Goal: Task Accomplishment & Management: Manage account settings

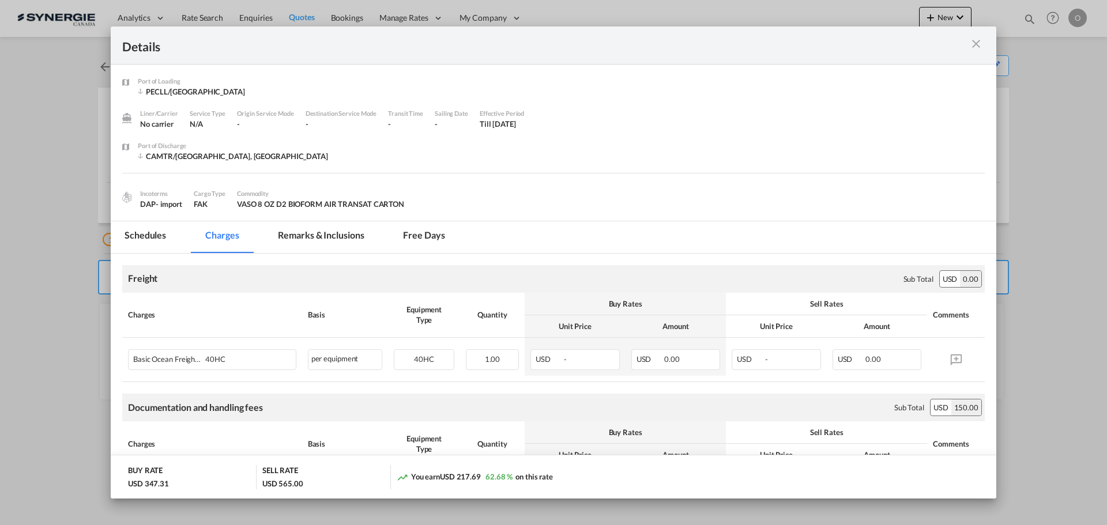
scroll to position [360, 0]
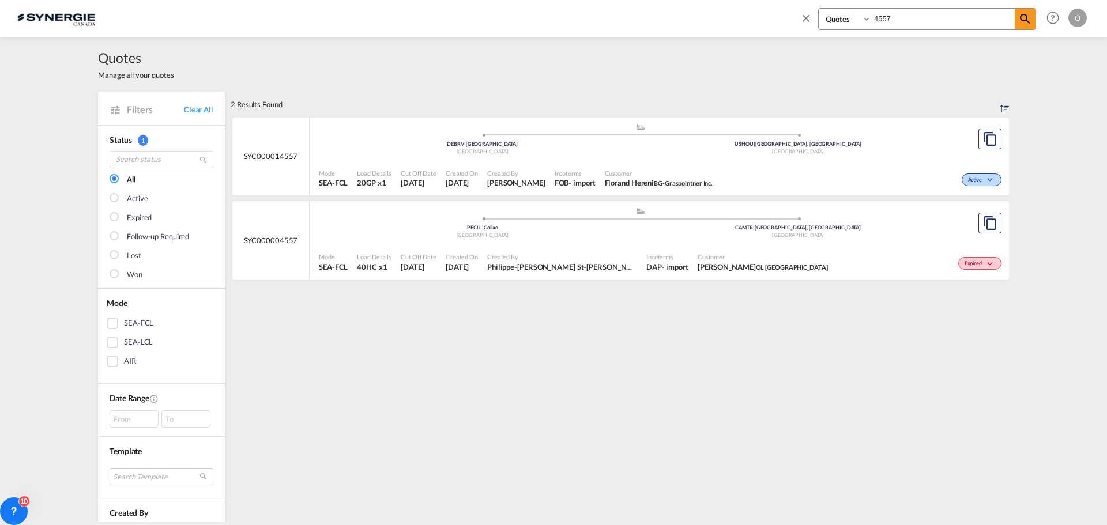
select select "Quotes"
drag, startPoint x: 905, startPoint y: 18, endPoint x: 838, endPoint y: 22, distance: 67.0
click at [838, 22] on div "Bookings Quotes Enquiries 4557" at bounding box center [927, 19] width 218 height 22
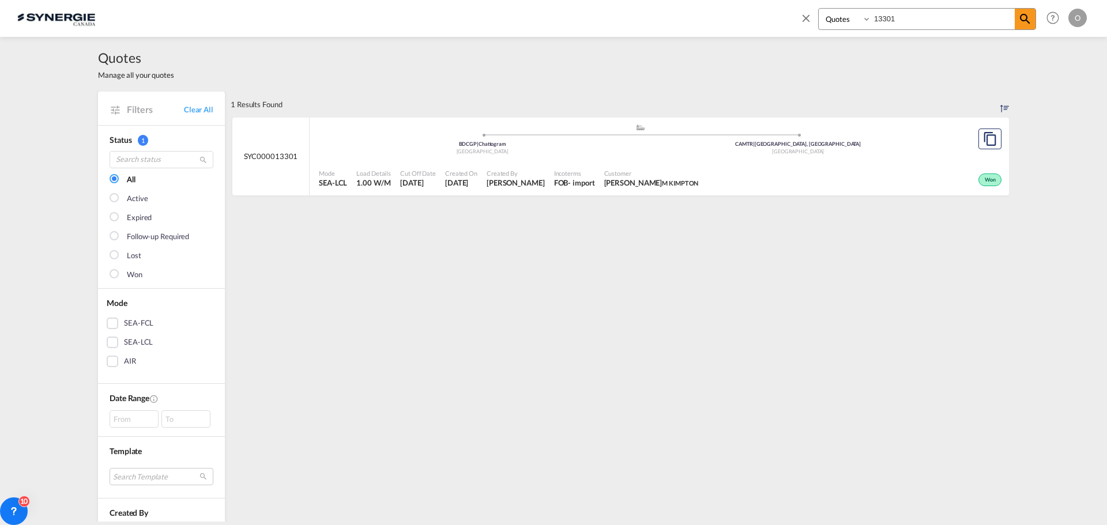
click at [509, 185] on span "[PERSON_NAME]" at bounding box center [516, 183] width 58 height 10
drag, startPoint x: 905, startPoint y: 21, endPoint x: 856, endPoint y: 21, distance: 49.6
click at [856, 21] on div "Bookings Quotes Enquiries 13301" at bounding box center [927, 19] width 218 height 22
click at [1029, 20] on md-icon "icon-magnify" at bounding box center [1025, 19] width 14 height 14
click at [530, 181] on span "Adriana Groposila" at bounding box center [516, 183] width 58 height 10
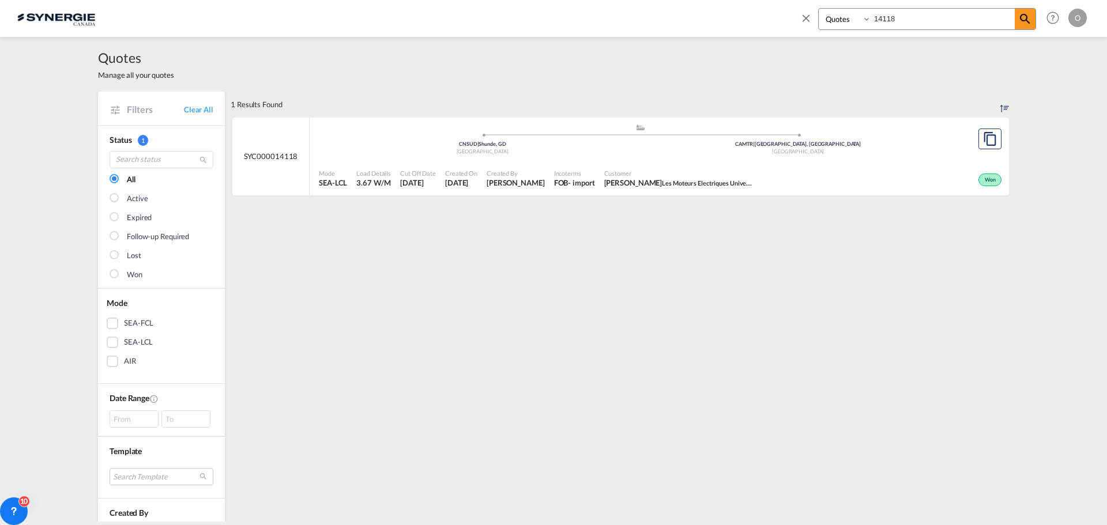
drag, startPoint x: 910, startPoint y: 12, endPoint x: 853, endPoint y: 14, distance: 56.6
click at [853, 14] on div "Bookings Quotes Enquiries 14118" at bounding box center [927, 19] width 218 height 22
click at [516, 183] on span "[PERSON_NAME]" at bounding box center [516, 183] width 58 height 10
drag, startPoint x: 898, startPoint y: 17, endPoint x: 835, endPoint y: 1, distance: 64.7
click at [835, 1] on div "Bookings Quotes Enquiries 13819 Help Resources Product Release O My Profile Log…" at bounding box center [941, 18] width 297 height 36
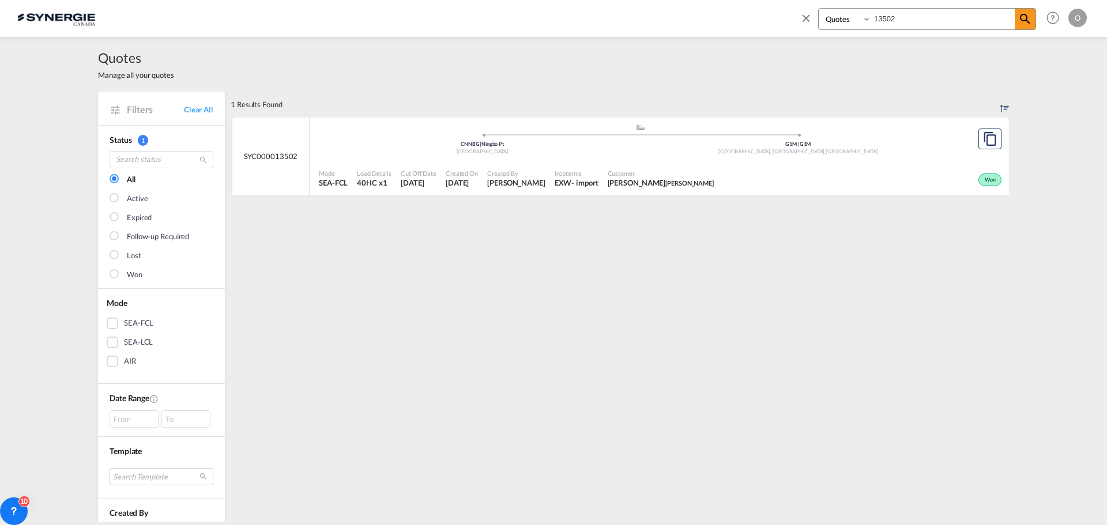
click at [473, 183] on span "24 Jul 2025" at bounding box center [462, 183] width 32 height 10
drag, startPoint x: 901, startPoint y: 16, endPoint x: 864, endPoint y: 14, distance: 37.5
click at [864, 14] on div "Bookings Quotes Enquiries 13502" at bounding box center [927, 19] width 218 height 22
click at [501, 186] on span "Rosa Ho" at bounding box center [516, 183] width 58 height 10
drag, startPoint x: 903, startPoint y: 22, endPoint x: 851, endPoint y: 20, distance: 51.9
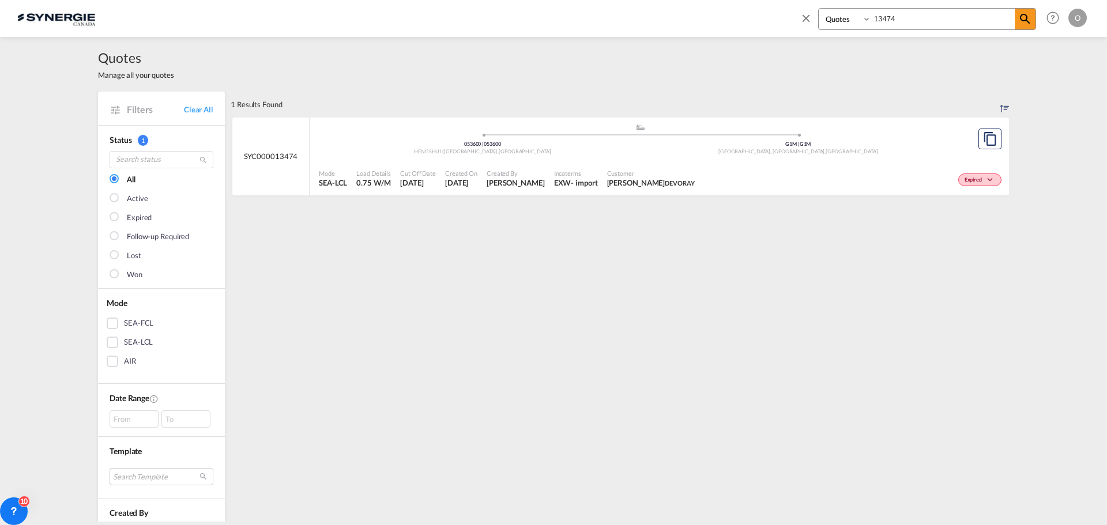
click at [851, 20] on div "Bookings Quotes Enquiries 13474" at bounding box center [927, 19] width 218 height 22
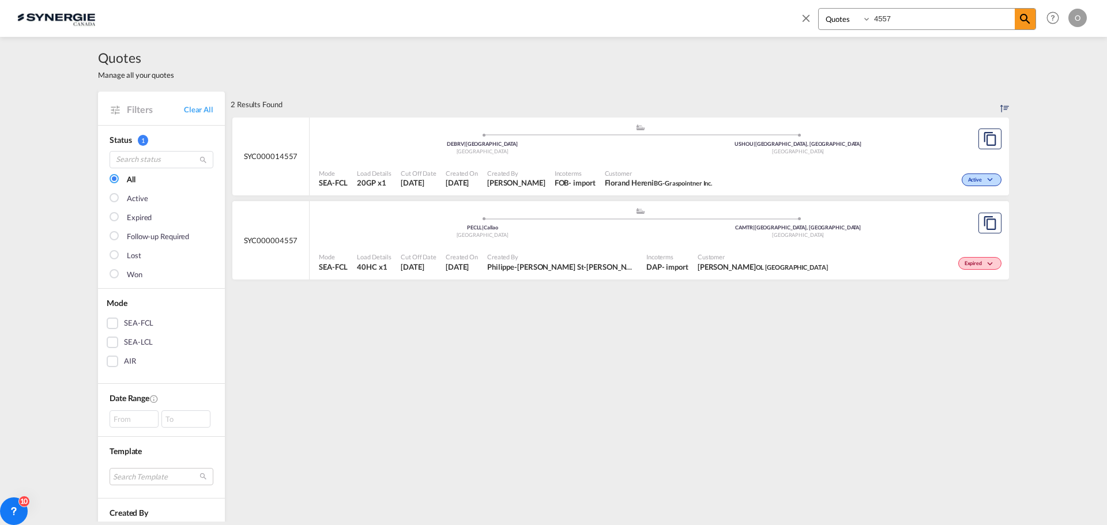
click at [698, 266] on span "Darren Ross OL USA" at bounding box center [763, 267] width 130 height 10
click at [543, 264] on span "Philippe-Olivier St-Cyr" at bounding box center [562, 267] width 150 height 10
drag, startPoint x: 929, startPoint y: 20, endPoint x: 834, endPoint y: 18, distance: 95.7
click at [834, 18] on div "Bookings Quotes Enquiries 4557" at bounding box center [927, 19] width 218 height 22
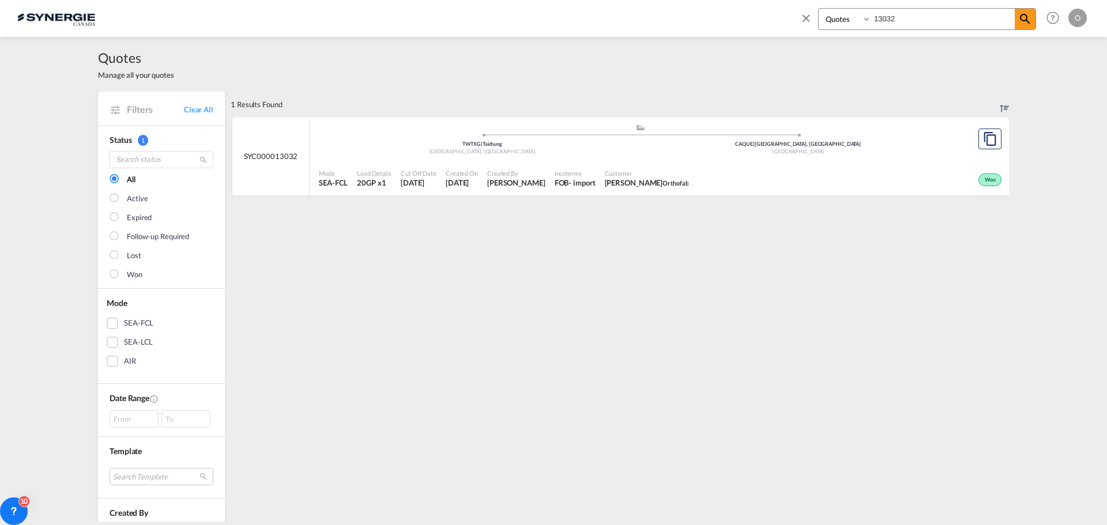
click at [516, 187] on span "Karen Mercier" at bounding box center [516, 183] width 58 height 10
drag, startPoint x: 898, startPoint y: 20, endPoint x: 858, endPoint y: 16, distance: 40.0
click at [858, 16] on div "Bookings Quotes Enquiries 13032" at bounding box center [927, 19] width 218 height 22
click at [505, 179] on span "Rosa Ho" at bounding box center [516, 183] width 58 height 10
drag, startPoint x: 913, startPoint y: 20, endPoint x: 836, endPoint y: 12, distance: 77.6
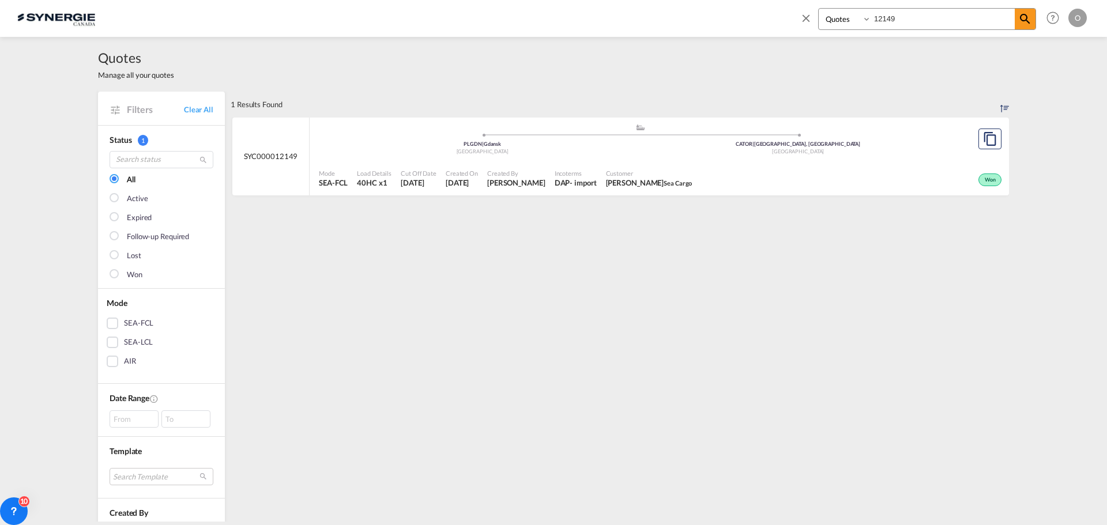
click at [844, 17] on div "Bookings Quotes Enquiries 12149" at bounding box center [927, 19] width 218 height 22
type input "14031"
click at [545, 184] on span "Pablo Gomez Saldarriaga" at bounding box center [516, 183] width 58 height 10
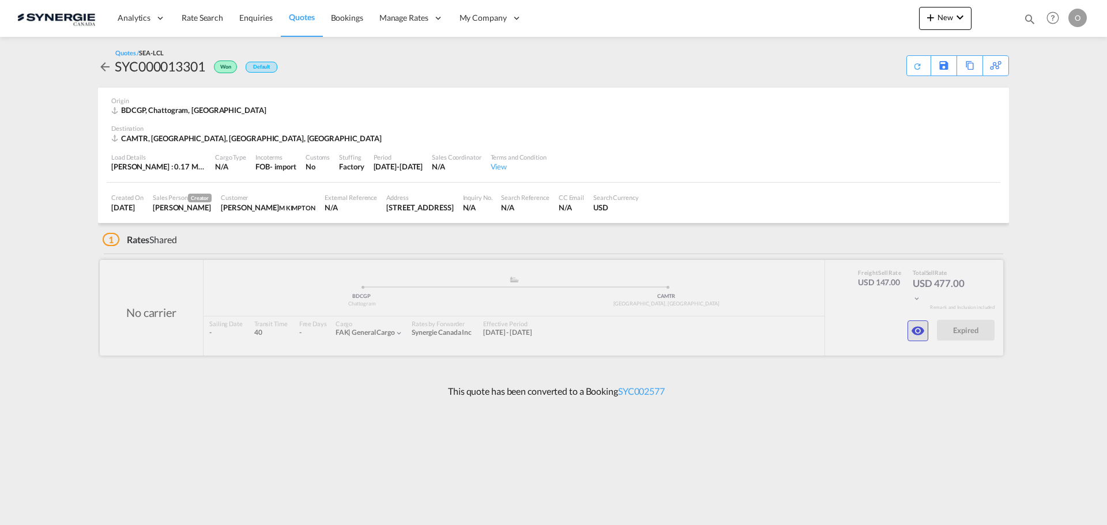
click at [916, 324] on md-icon "icon-eye" at bounding box center [918, 331] width 14 height 14
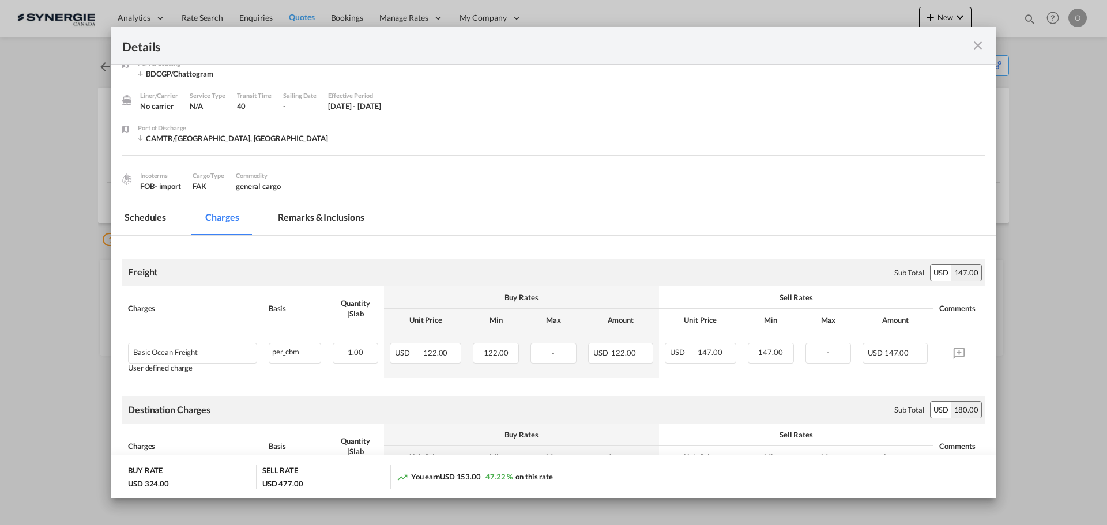
scroll to position [17, 0]
click at [328, 220] on md-tab-item "Remarks & Inclusions" at bounding box center [321, 221] width 114 height 32
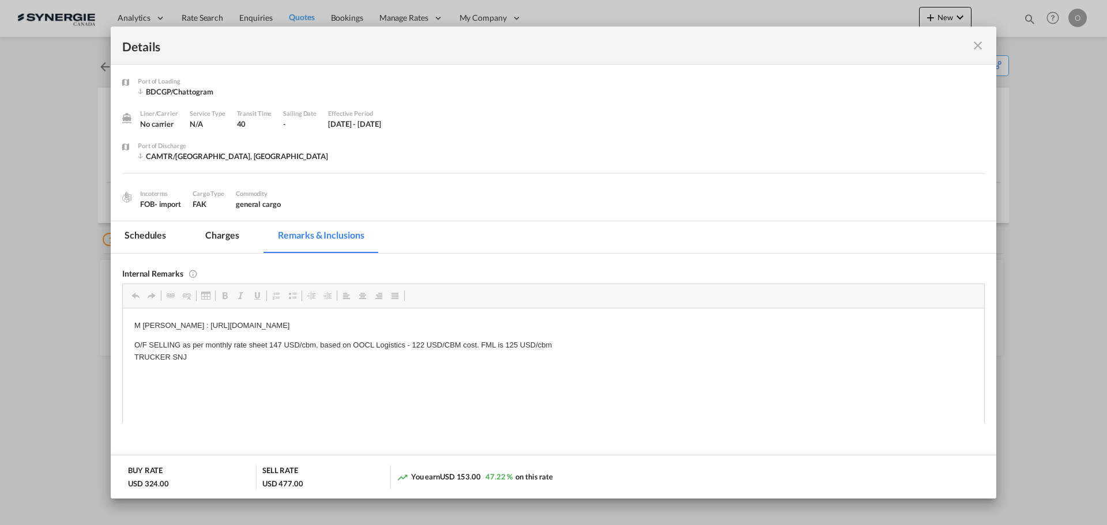
scroll to position [0, 0]
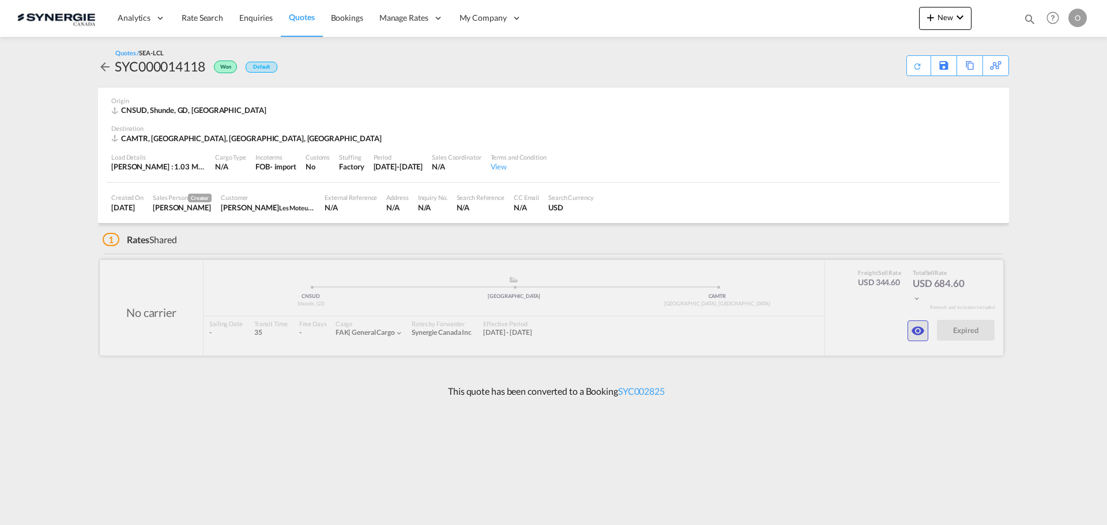
click at [919, 332] on md-icon "icon-eye" at bounding box center [918, 331] width 14 height 14
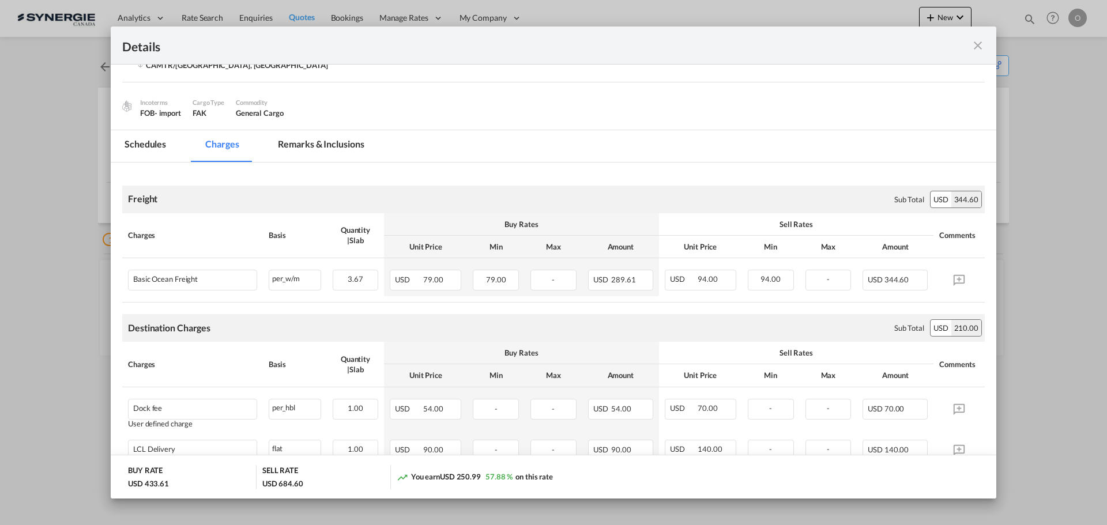
scroll to position [31, 0]
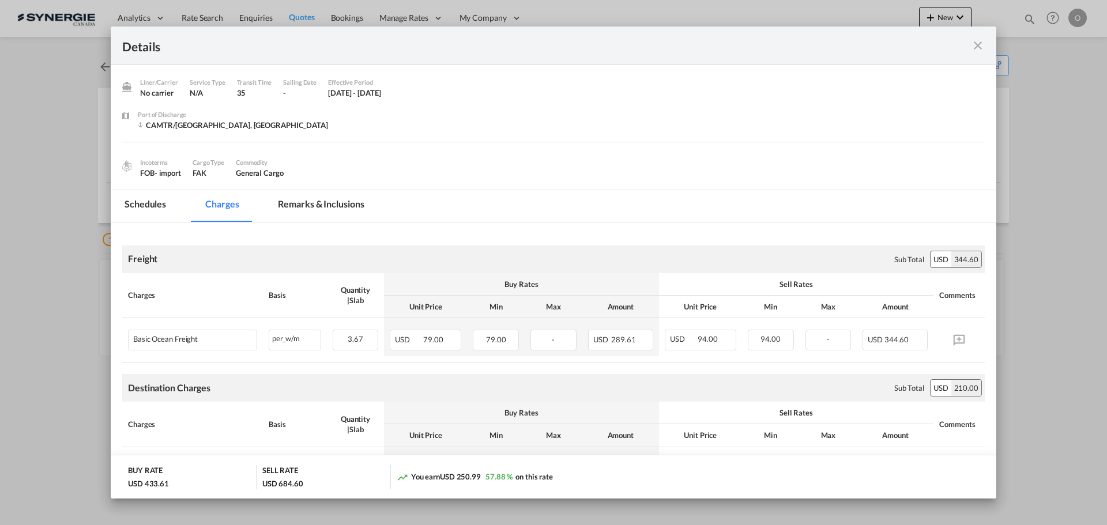
click at [329, 206] on md-tab-item "Remarks & Inclusions" at bounding box center [321, 206] width 114 height 32
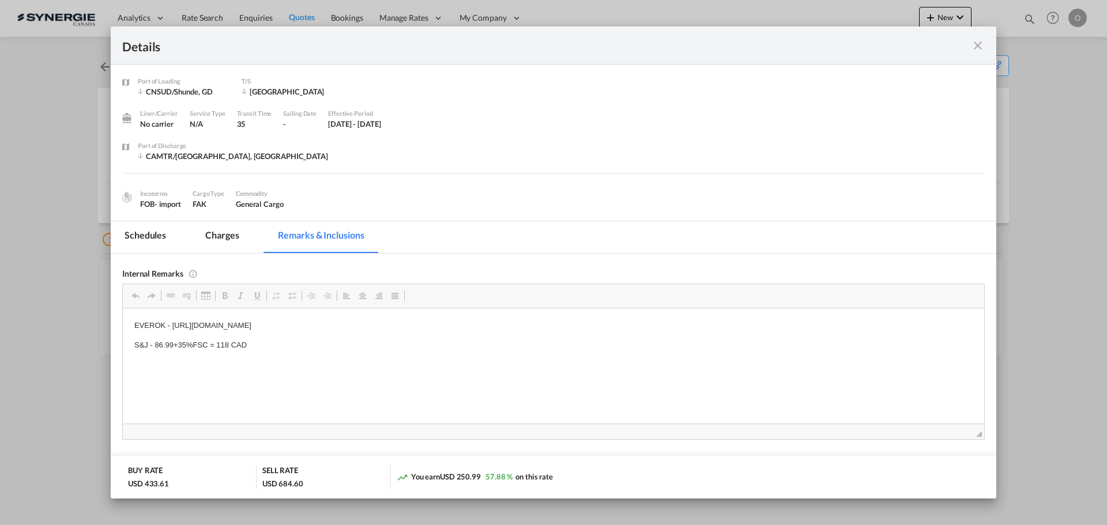
scroll to position [0, 0]
click at [224, 235] on md-tab-item "Charges" at bounding box center [221, 237] width 61 height 32
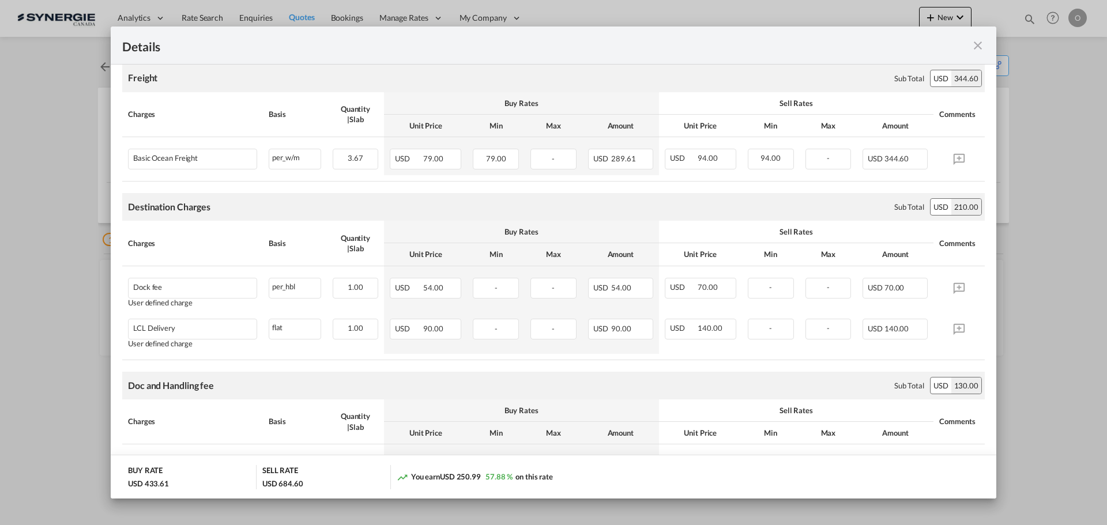
scroll to position [231, 0]
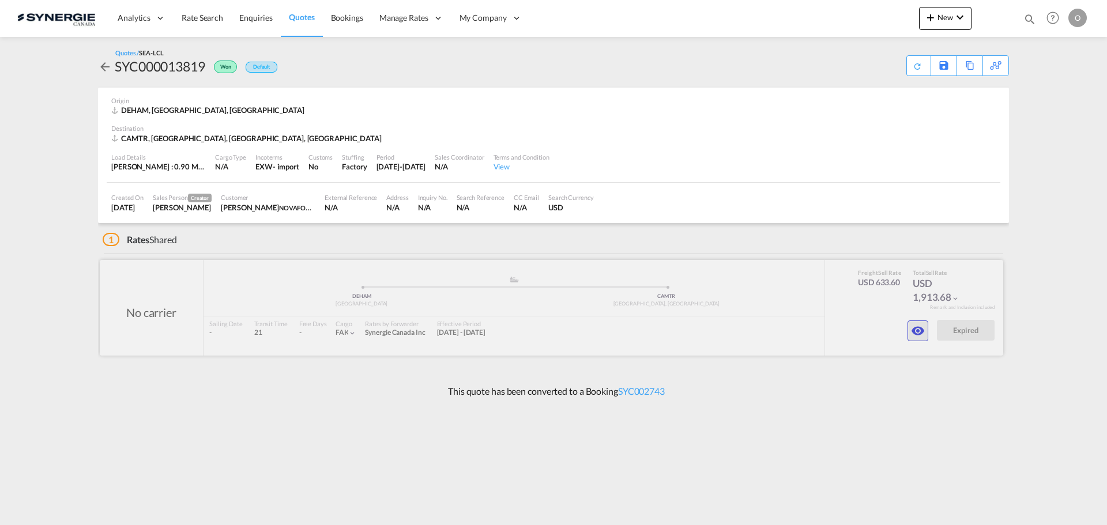
click at [919, 332] on md-icon "icon-eye" at bounding box center [918, 331] width 14 height 14
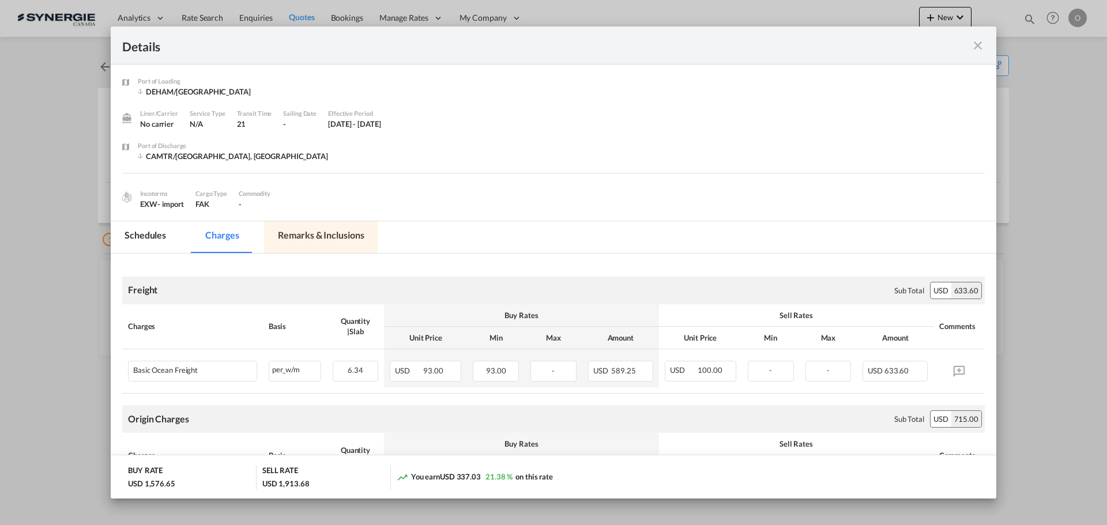
click at [326, 238] on md-tab-item "Remarks & Inclusions" at bounding box center [321, 237] width 114 height 32
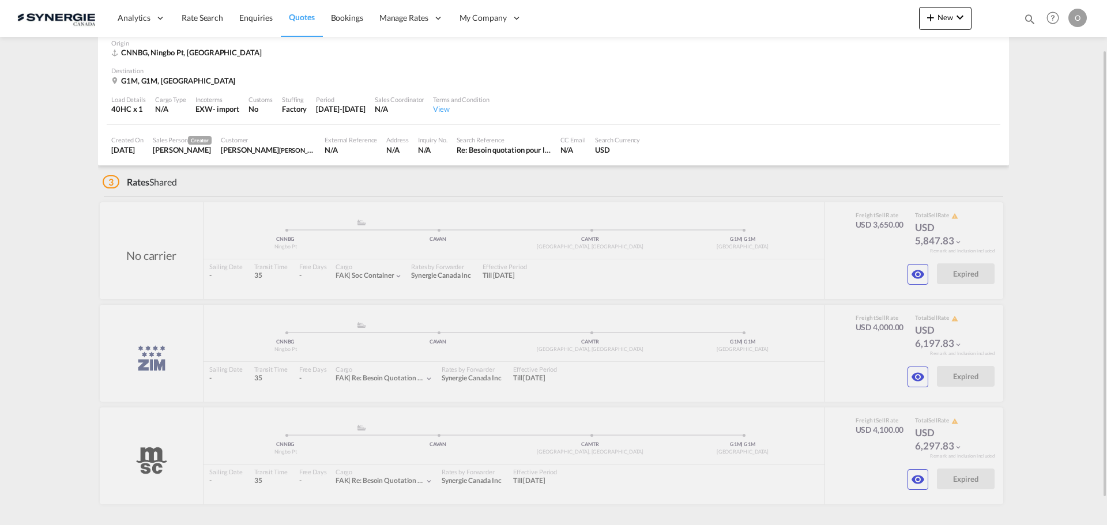
scroll to position [89, 0]
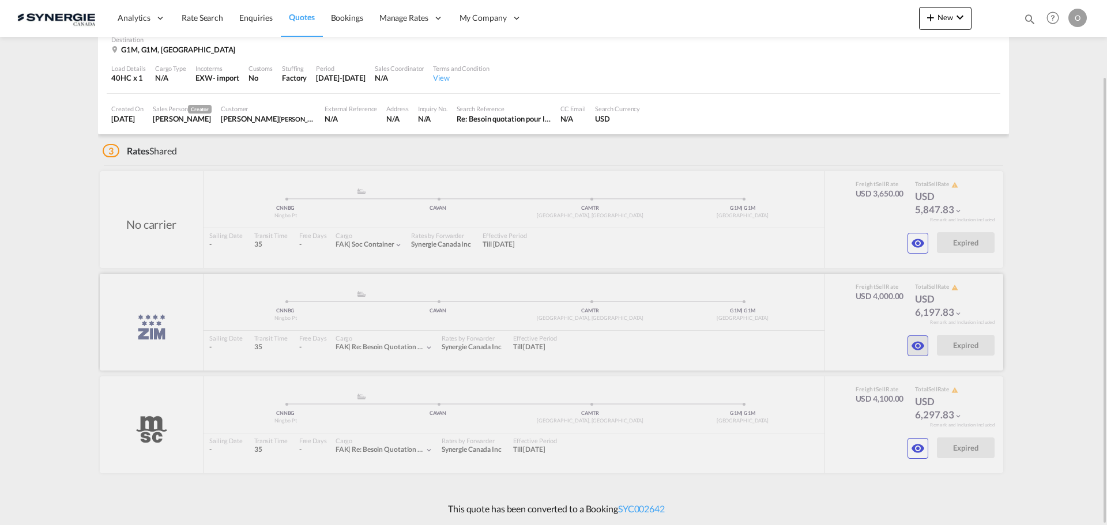
click at [912, 342] on md-icon "icon-eye" at bounding box center [918, 346] width 14 height 14
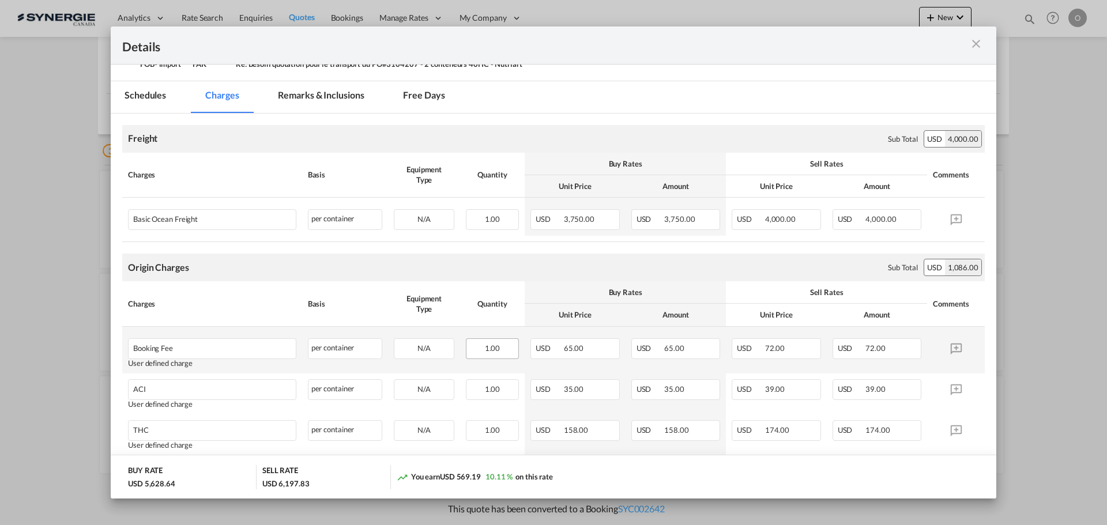
scroll to position [0, 0]
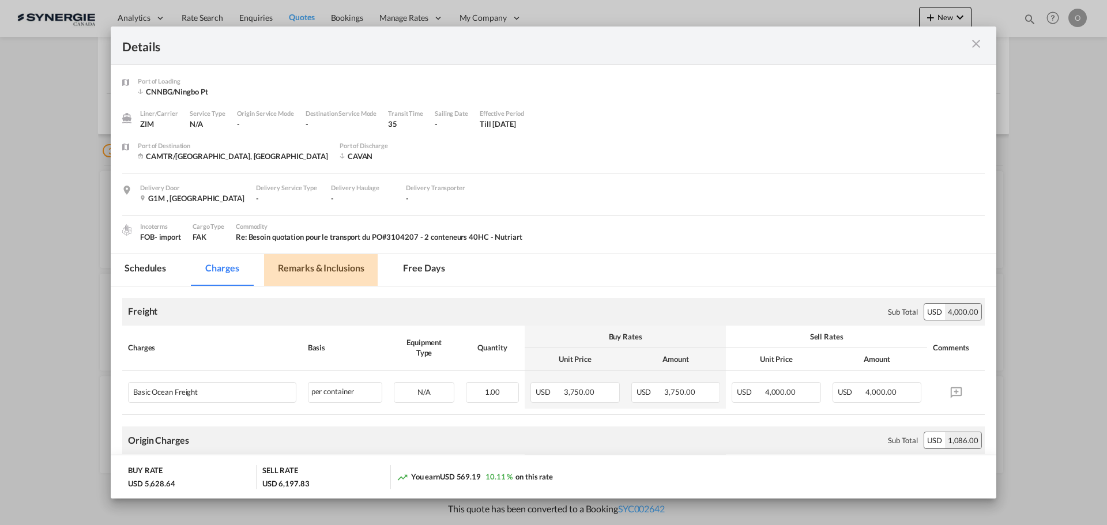
click at [319, 268] on md-tab-item "Remarks & Inclusions" at bounding box center [321, 270] width 114 height 32
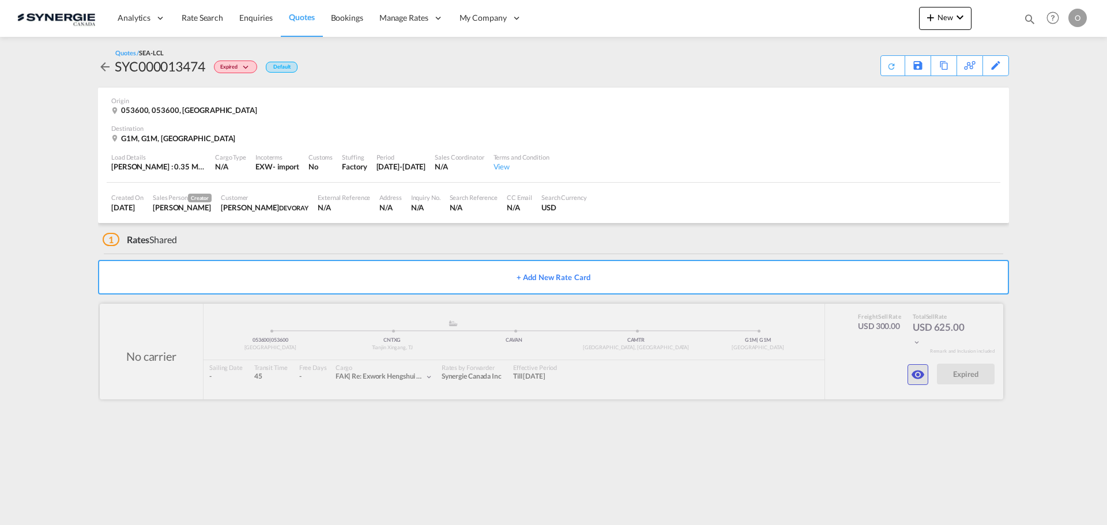
click at [921, 377] on md-icon "icon-eye" at bounding box center [918, 375] width 14 height 14
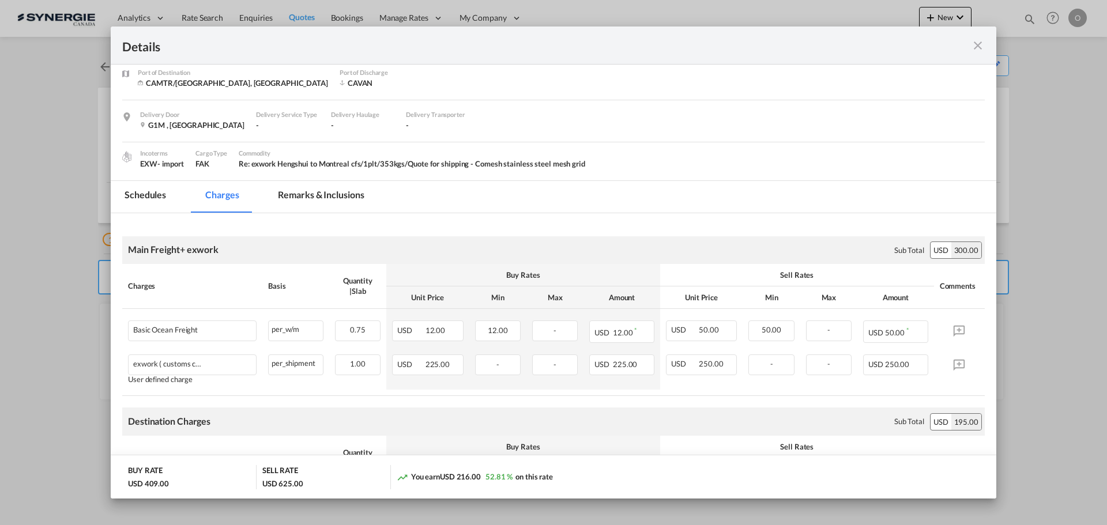
scroll to position [173, 0]
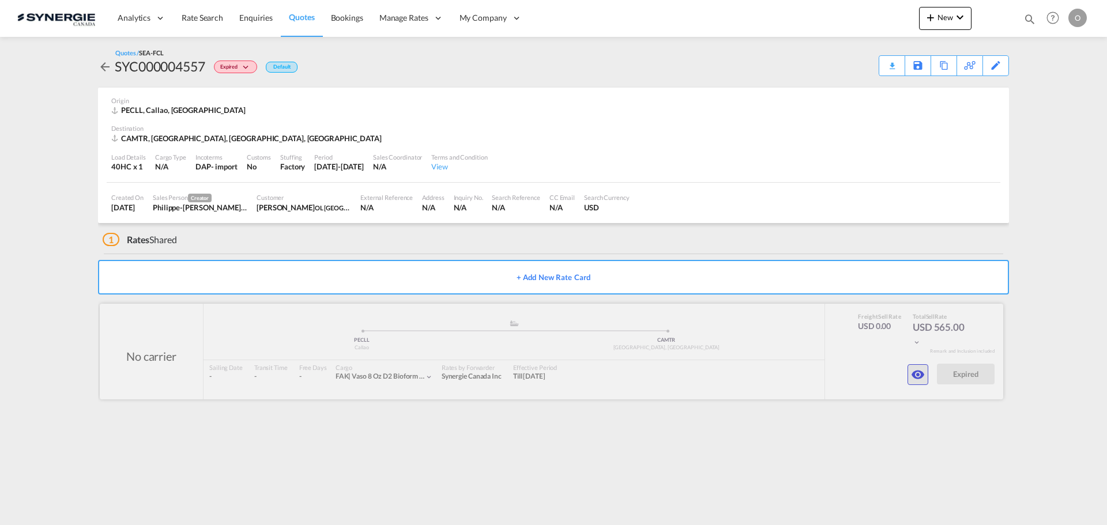
drag, startPoint x: 921, startPoint y: 375, endPoint x: 915, endPoint y: 373, distance: 6.2
click at [915, 373] on md-icon "icon-eye" at bounding box center [918, 375] width 14 height 14
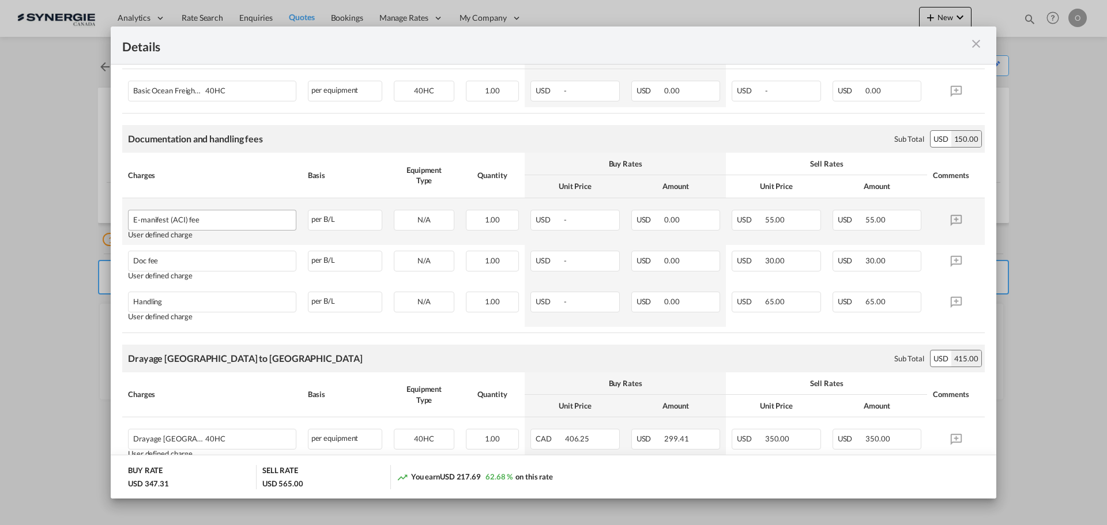
scroll to position [288, 0]
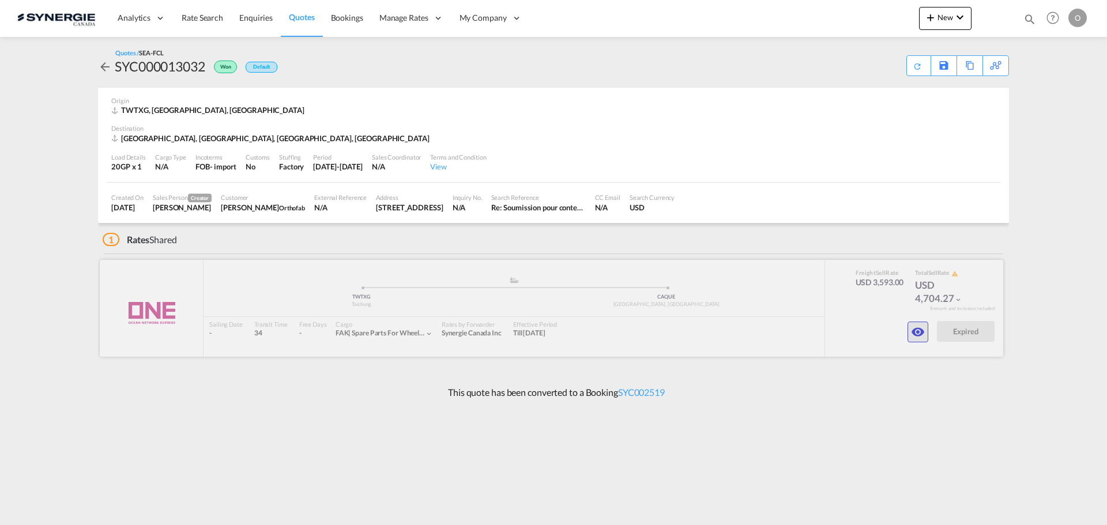
click at [914, 330] on md-icon "icon-eye" at bounding box center [918, 332] width 14 height 14
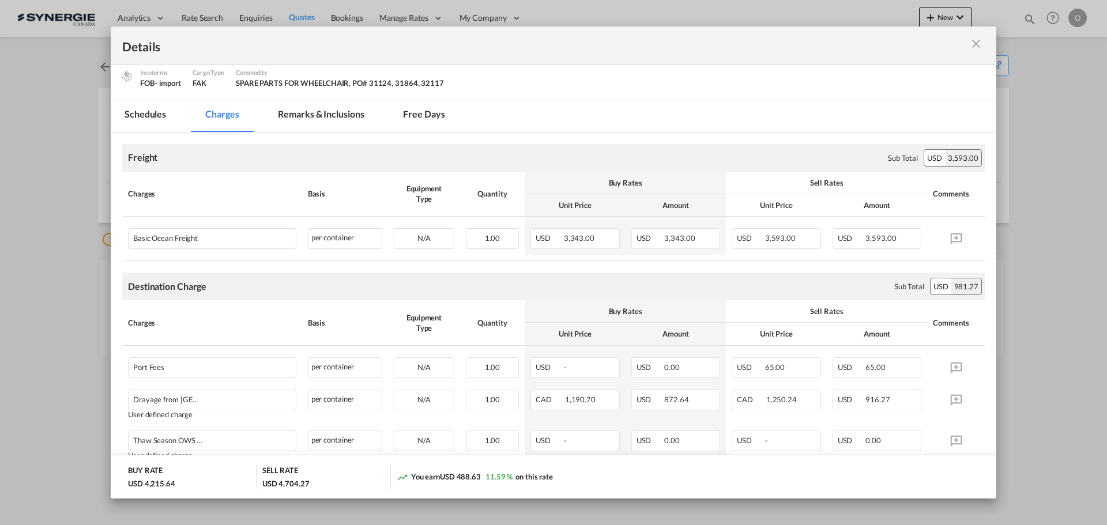
scroll to position [52, 0]
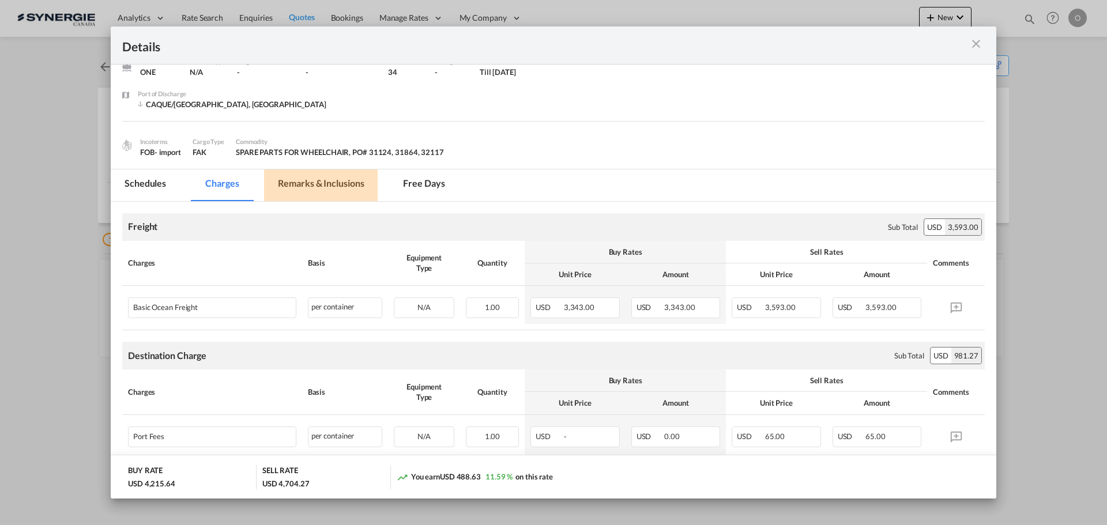
click at [316, 185] on md-tab-item "Remarks & Inclusions" at bounding box center [321, 186] width 114 height 32
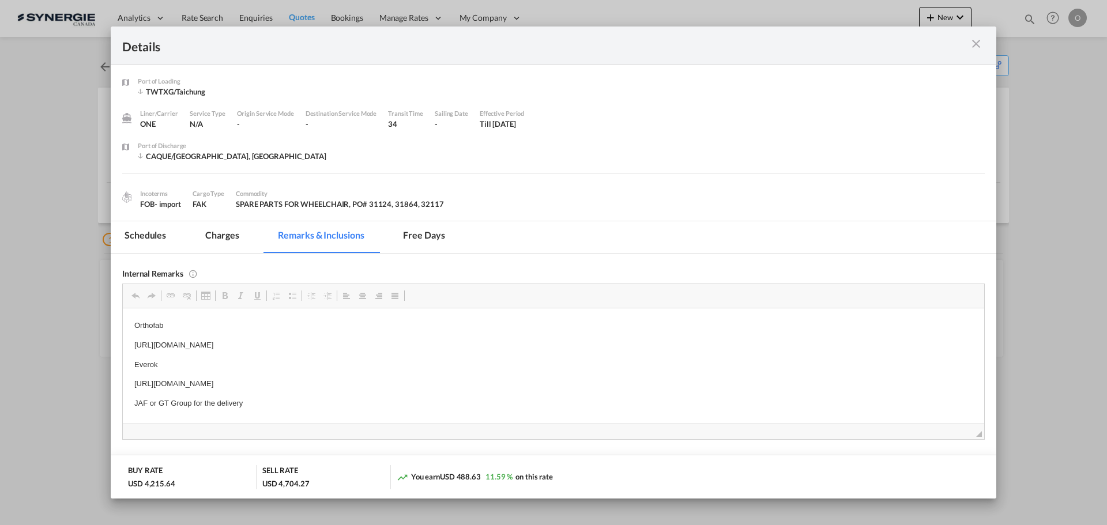
scroll to position [58, 0]
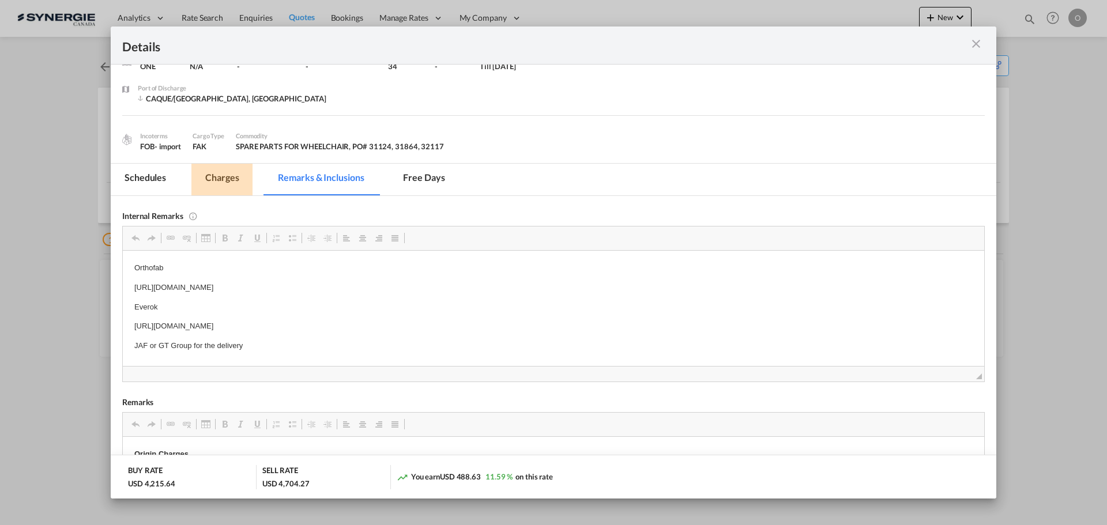
click at [221, 176] on md-tab-item "Charges" at bounding box center [221, 180] width 61 height 32
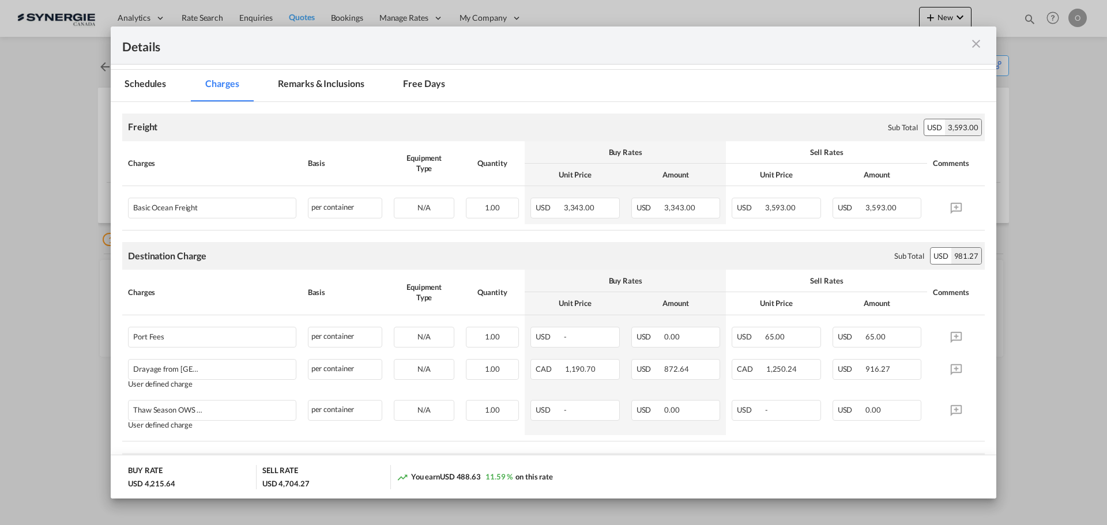
scroll to position [173, 0]
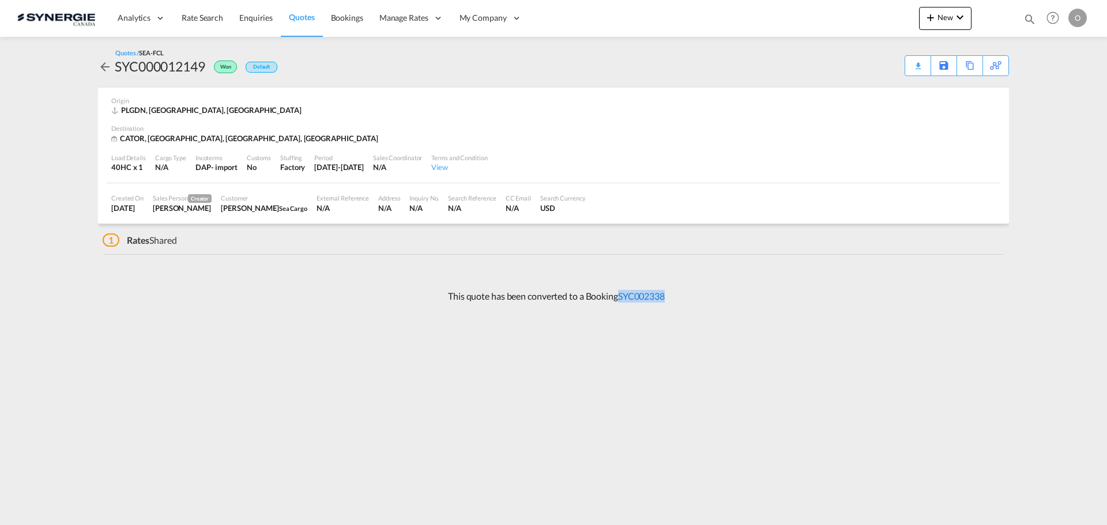
drag, startPoint x: 673, startPoint y: 300, endPoint x: 620, endPoint y: 300, distance: 53.6
click at [620, 300] on div "This quote has been converted to a Booking SYC002338" at bounding box center [553, 296] width 911 height 31
copy link "SYC002338"
click at [1027, 19] on md-icon "icon-magnify" at bounding box center [1029, 19] width 13 height 13
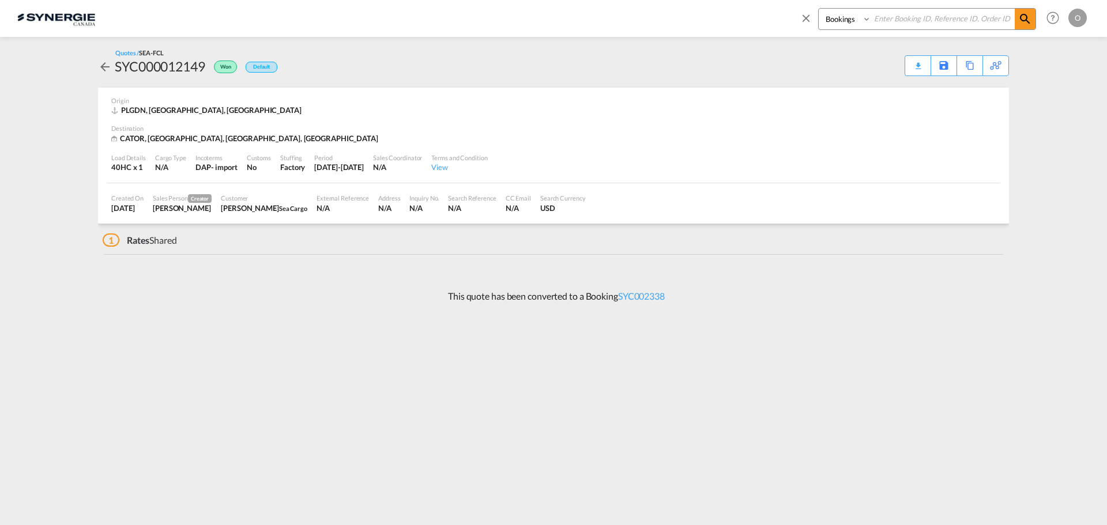
click at [916, 22] on input at bounding box center [943, 19] width 144 height 20
paste input "SYC002338"
type input "SYC002338"
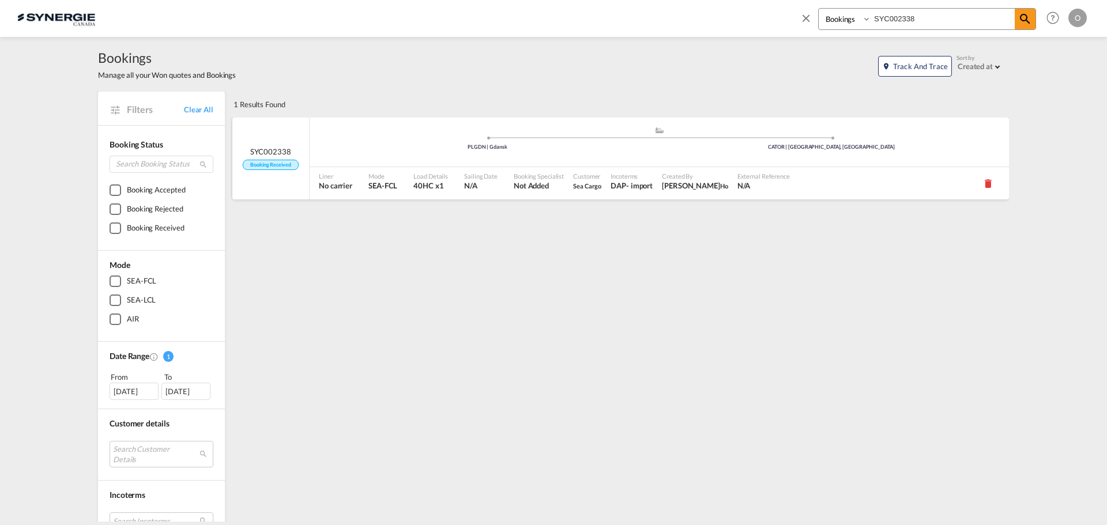
click at [470, 190] on span "N/A" at bounding box center [480, 185] width 33 height 10
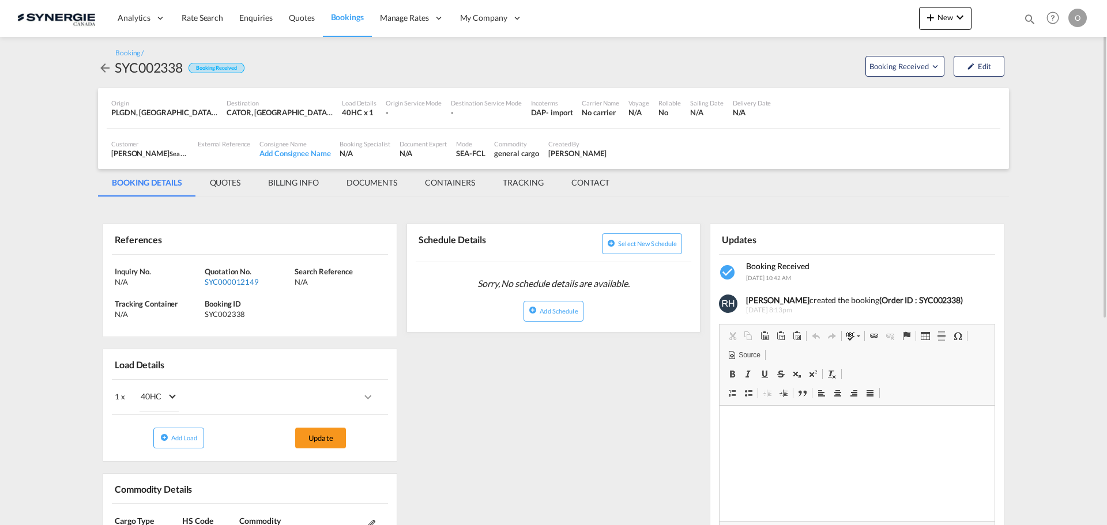
click at [231, 281] on div "SYC000012149" at bounding box center [248, 282] width 87 height 10
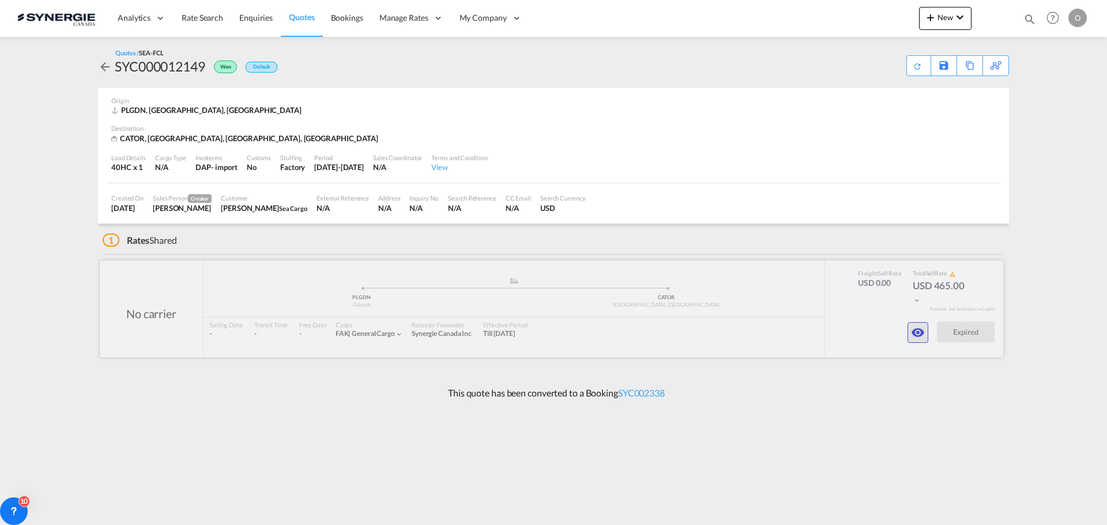
click at [925, 332] on md-icon "icon-eye" at bounding box center [918, 333] width 14 height 14
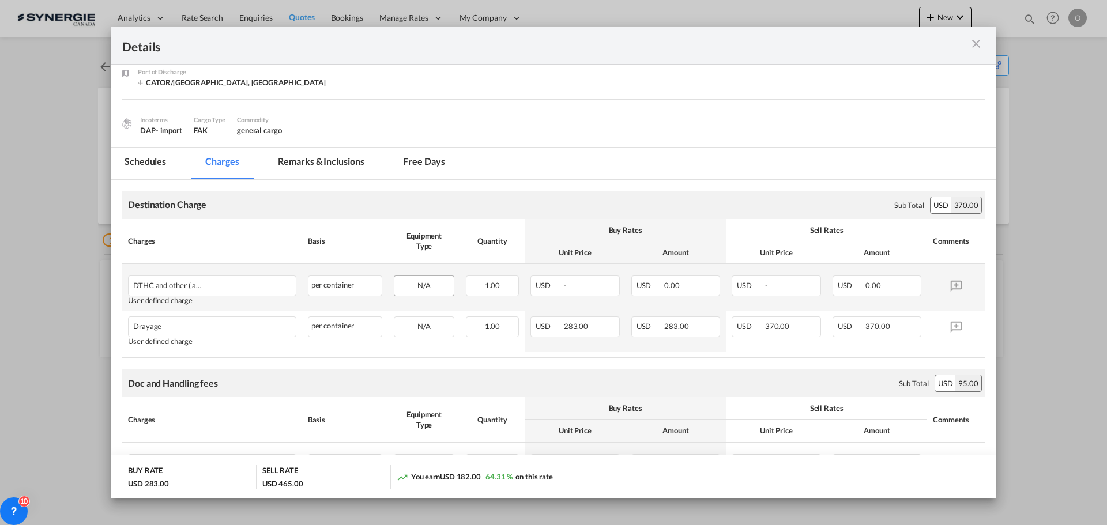
scroll to position [42, 0]
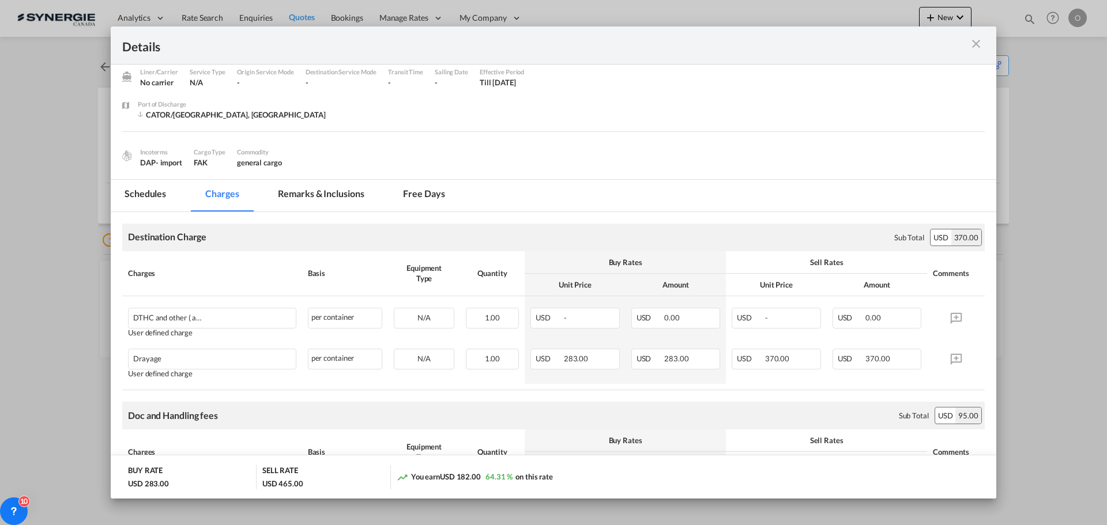
click at [348, 195] on md-tab-item "Remarks & Inclusions" at bounding box center [321, 196] width 114 height 32
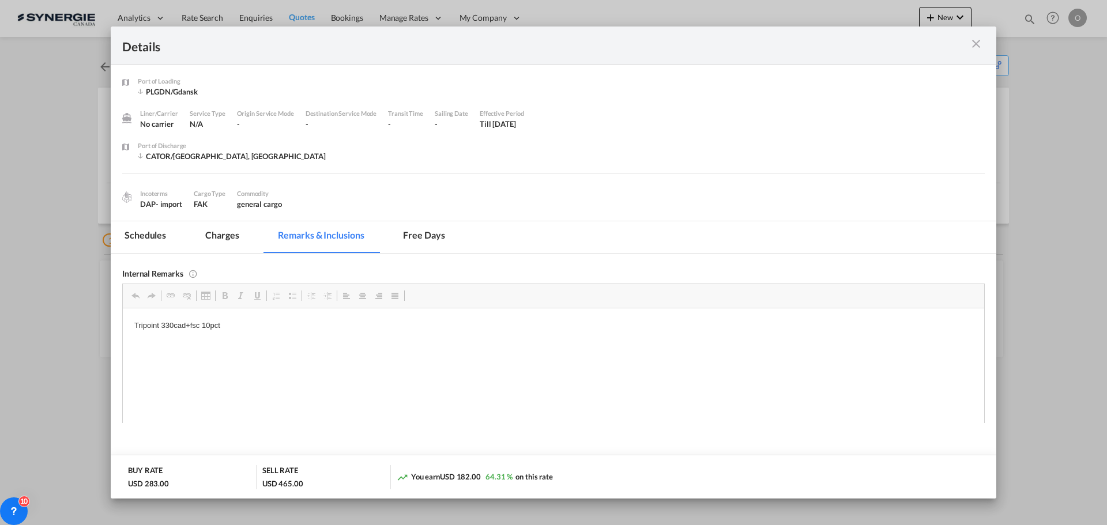
scroll to position [0, 0]
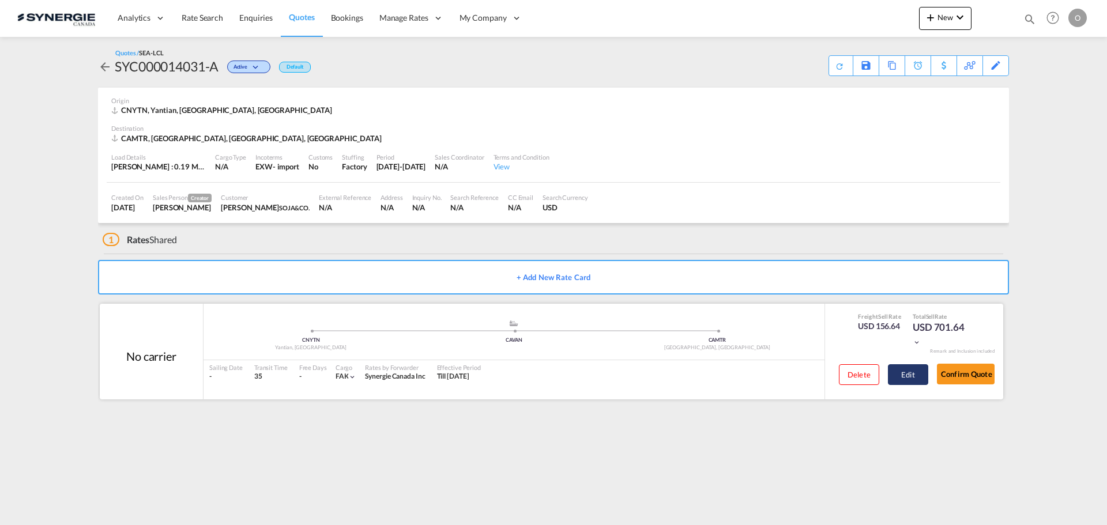
click at [919, 375] on button "Edit" at bounding box center [908, 374] width 40 height 21
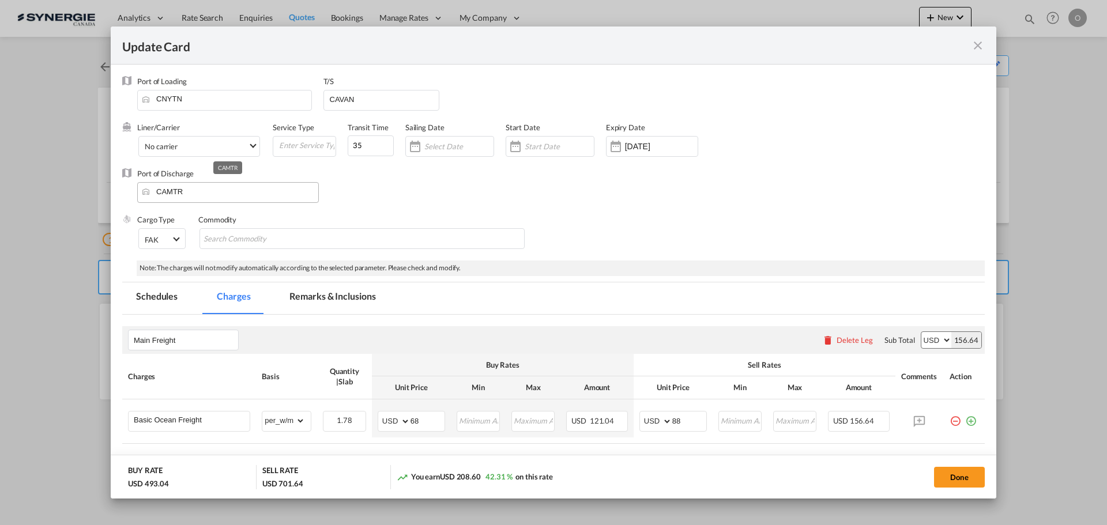
select select "per_w/m"
select select "flat"
select select "per_hbl"
select select "flat"
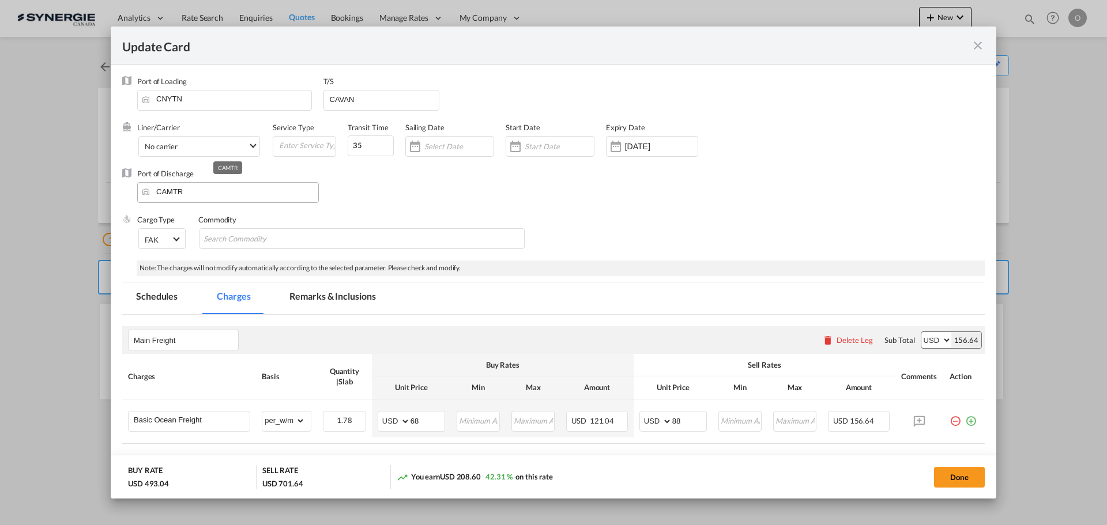
select select "per_bl"
select select "per_shipment"
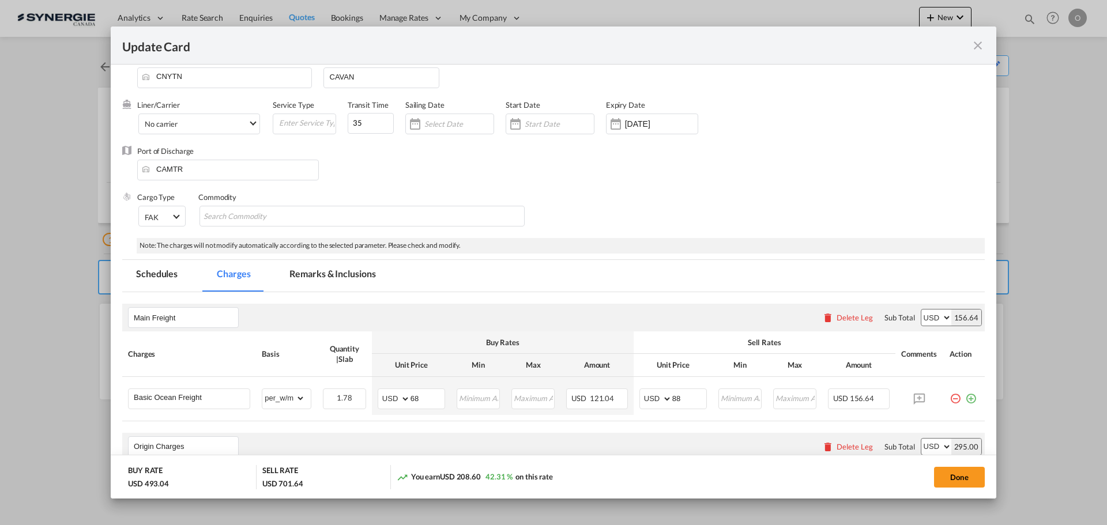
scroll to position [22, 0]
click at [337, 273] on md-tab-item "Remarks & Inclusions" at bounding box center [333, 277] width 114 height 32
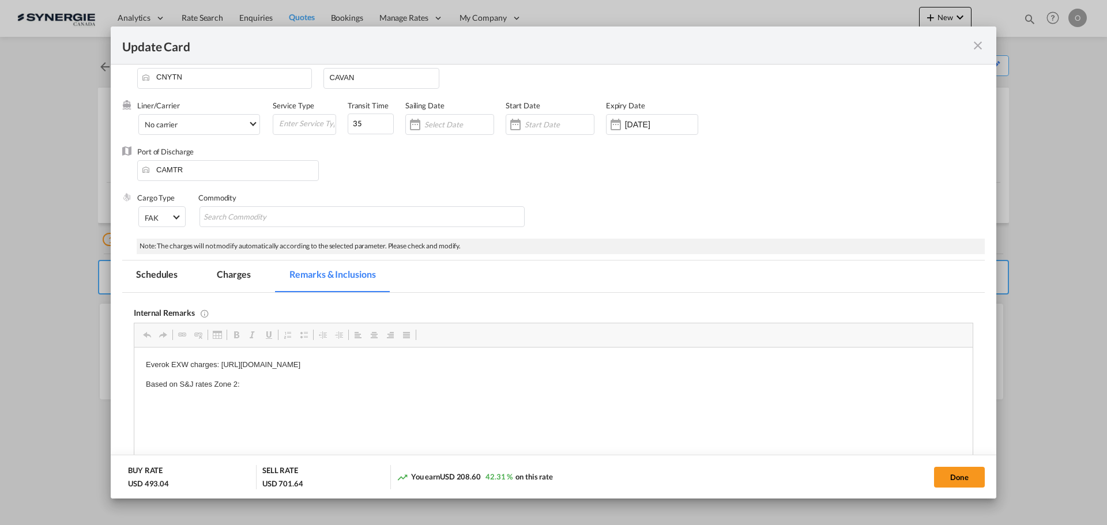
scroll to position [0, 0]
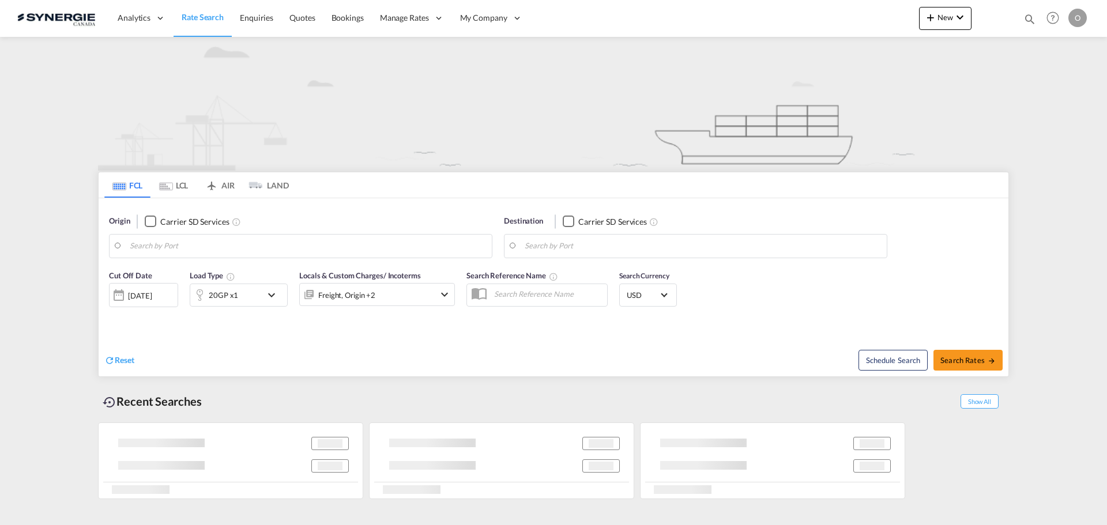
type input "Saskatoon, SK, CASAK"
type input "Navegantes, BRNVT"
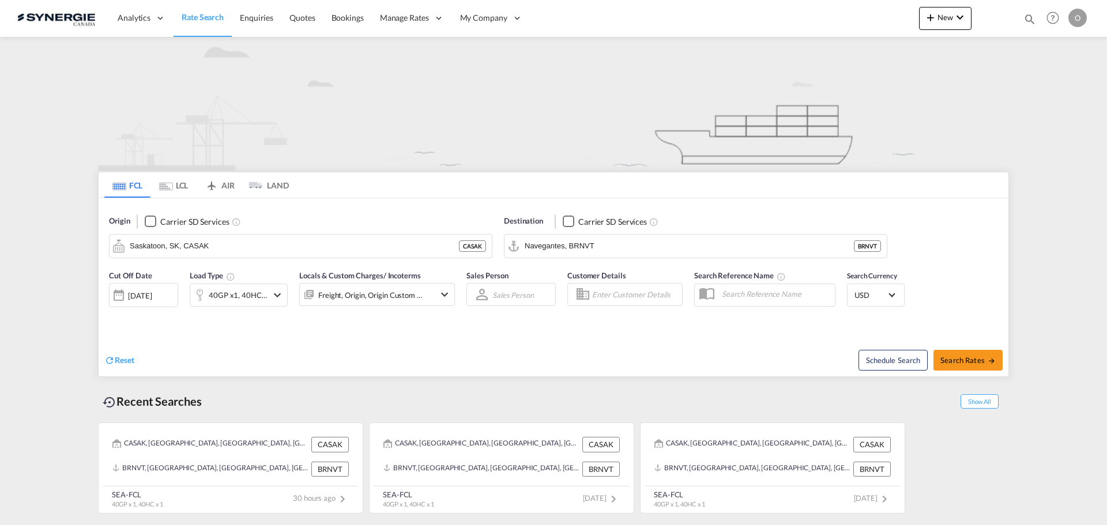
click at [1032, 17] on md-icon "icon-magnify" at bounding box center [1029, 19] width 13 height 13
click at [867, 20] on select "Bookings Quotes Enquiries" at bounding box center [846, 19] width 55 height 21
select select "Quotes"
click at [819, 9] on select "Bookings Quotes Enquiries" at bounding box center [846, 19] width 55 height 21
click at [901, 17] on input at bounding box center [943, 19] width 144 height 20
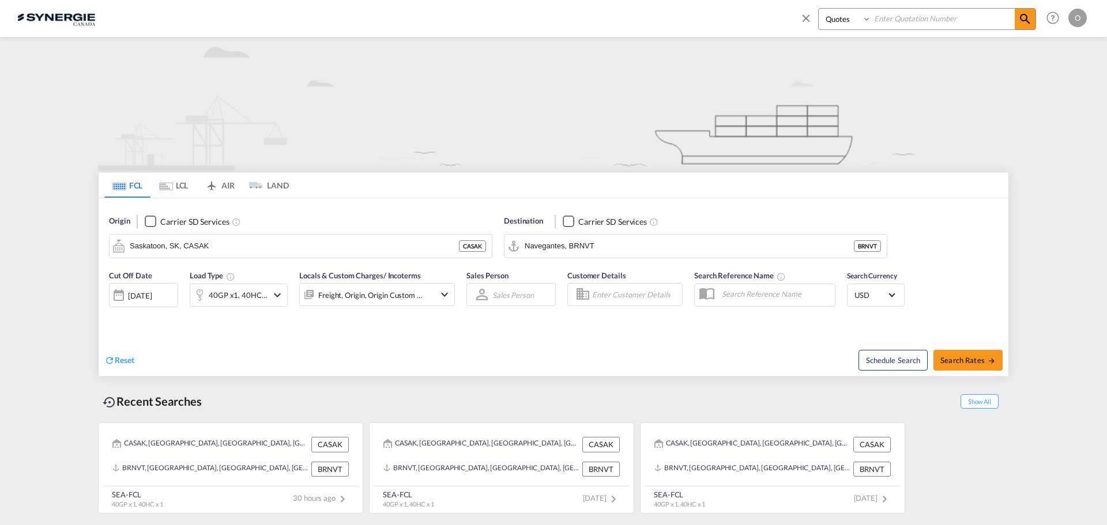
paste input "SYC000013801"
type input "SYC000013801"
click at [1028, 17] on md-icon "icon-magnify" at bounding box center [1025, 19] width 14 height 14
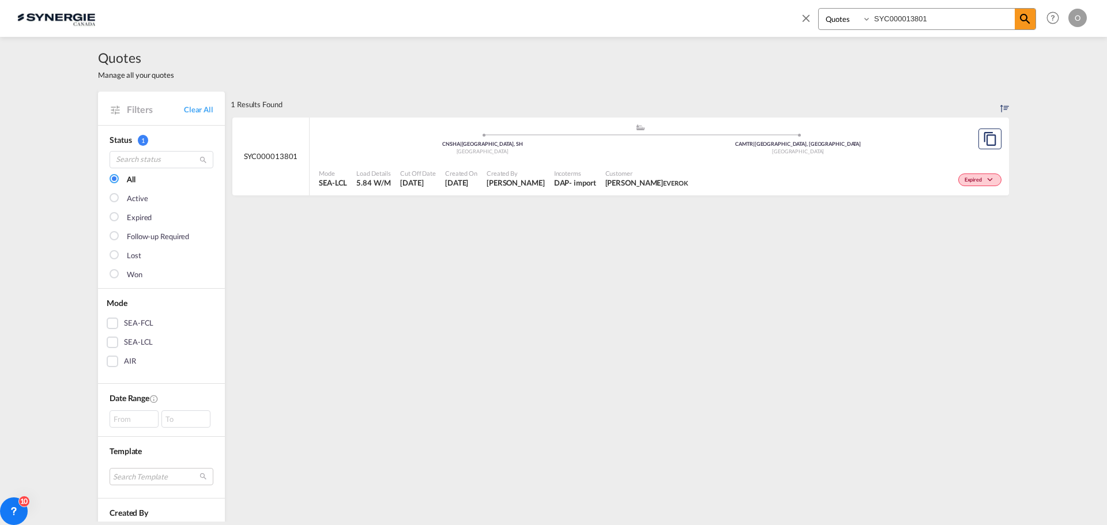
click at [512, 180] on span "[PERSON_NAME]" at bounding box center [516, 183] width 58 height 10
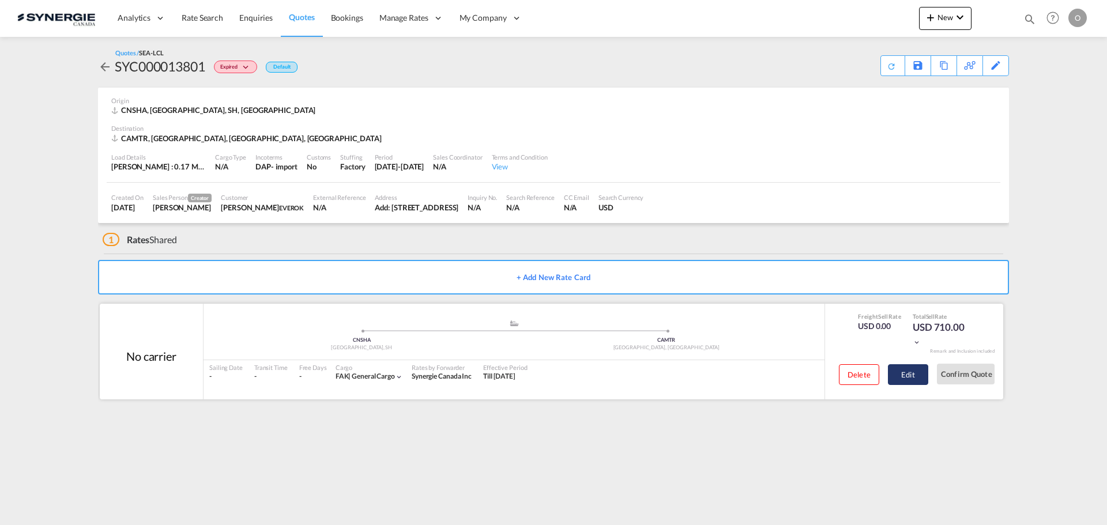
click at [919, 375] on button "Edit" at bounding box center [908, 374] width 40 height 21
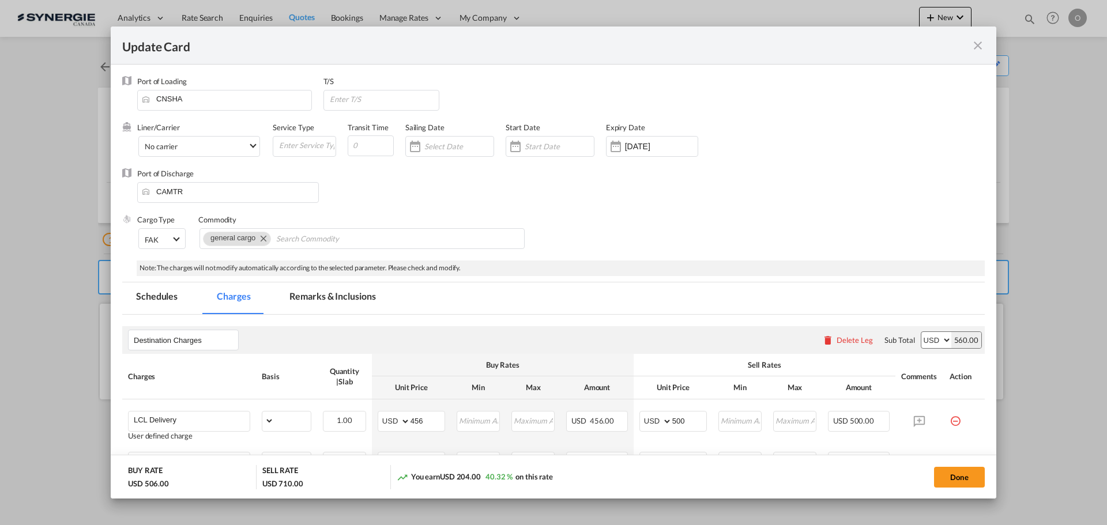
select select "flat"
select select "per_bl"
select select "per_pallet"
select select "per_bl"
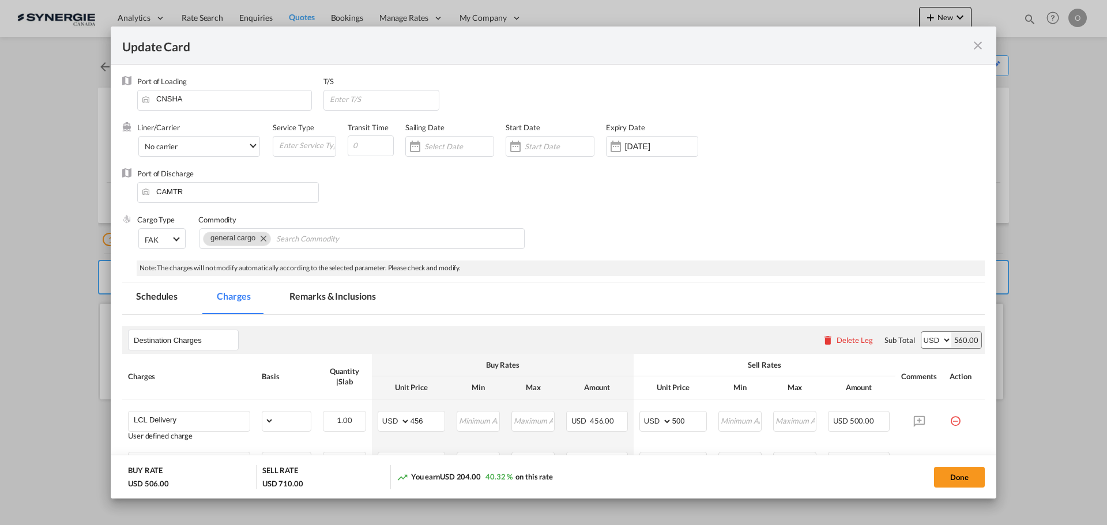
select select "per_bl"
select select "per_shipment"
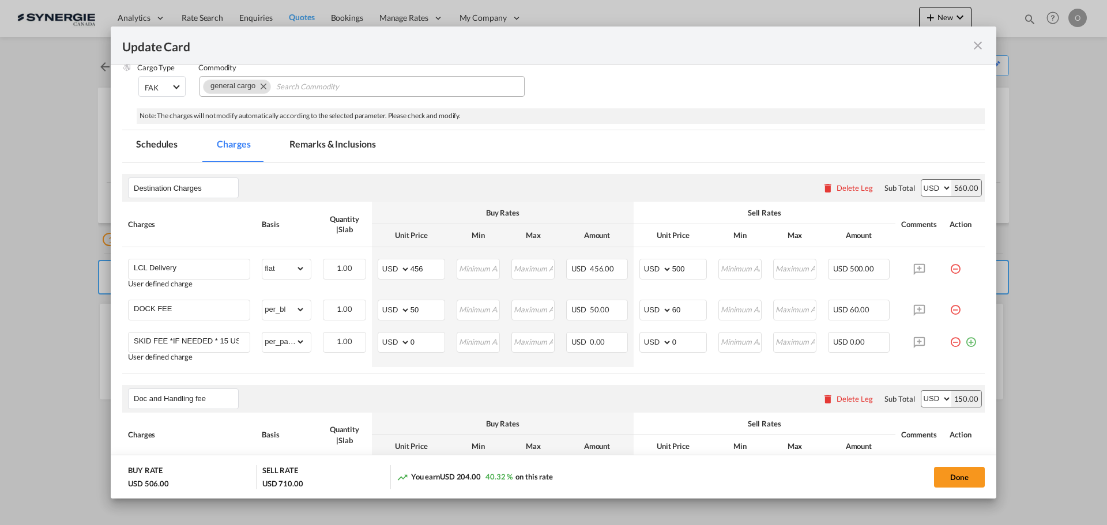
scroll to position [173, 0]
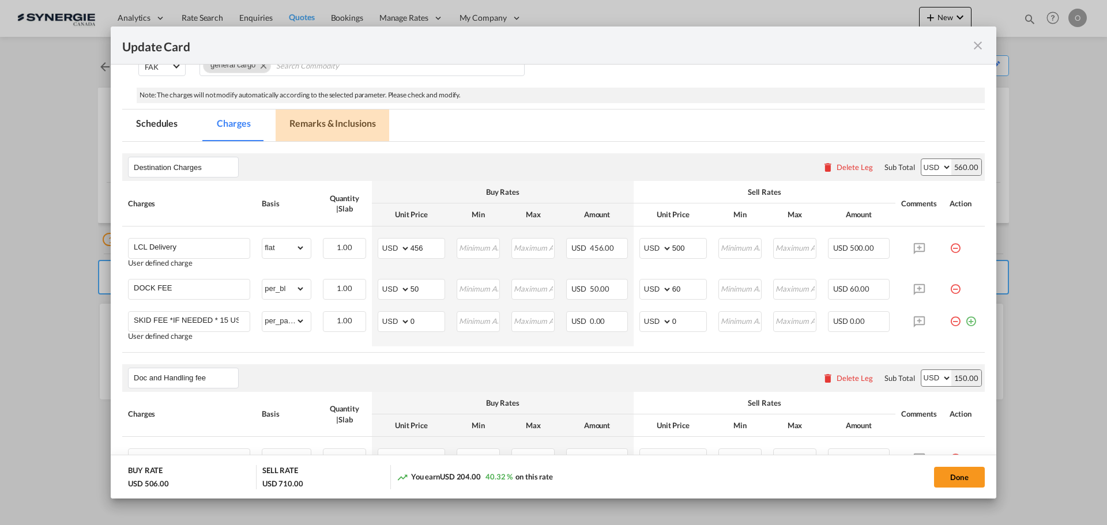
click at [323, 121] on md-tab-item "Remarks & Inclusions" at bounding box center [333, 126] width 114 height 32
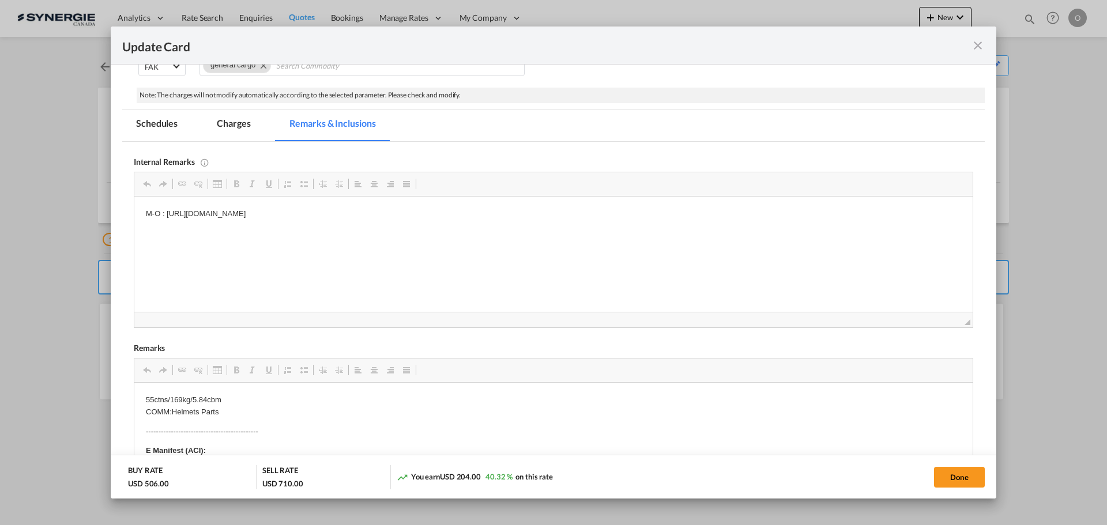
scroll to position [0, 0]
drag, startPoint x: 167, startPoint y: 210, endPoint x: 511, endPoint y: 209, distance: 344.8
click at [511, 209] on p "M-O : [URL][DOMAIN_NAME]" at bounding box center [553, 214] width 815 height 12
copy p "[URL][DOMAIN_NAME]"
